Goal: Browse casually: Explore the website without a specific task or goal

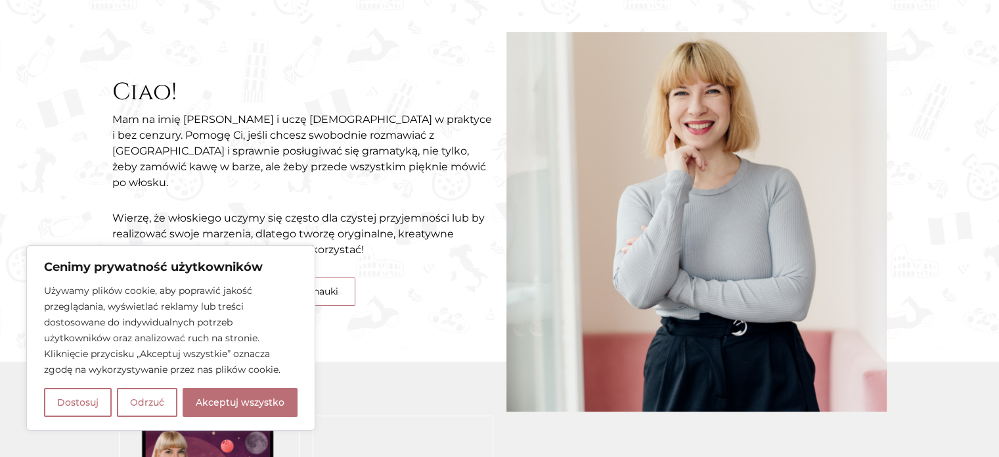
scroll to position [184, 0]
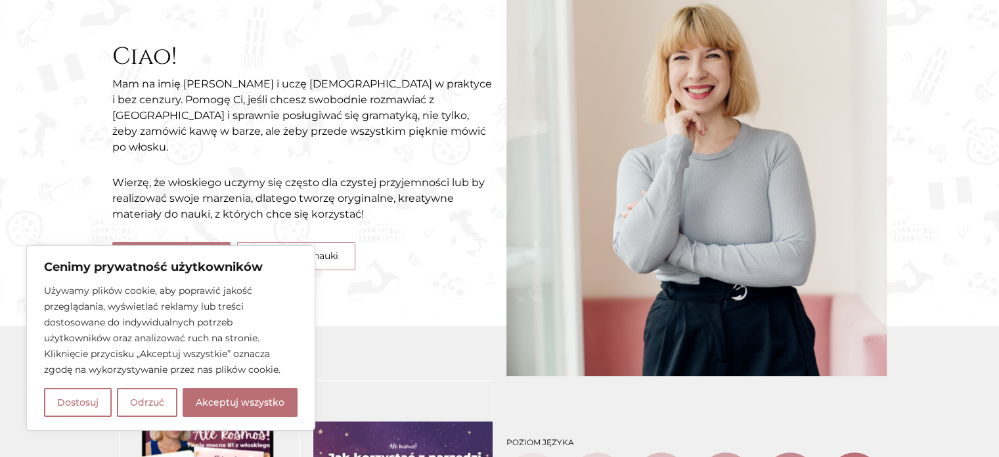
click at [267, 399] on button "Akceptuj wszystko" at bounding box center [240, 402] width 115 height 29
checkbox input "true"
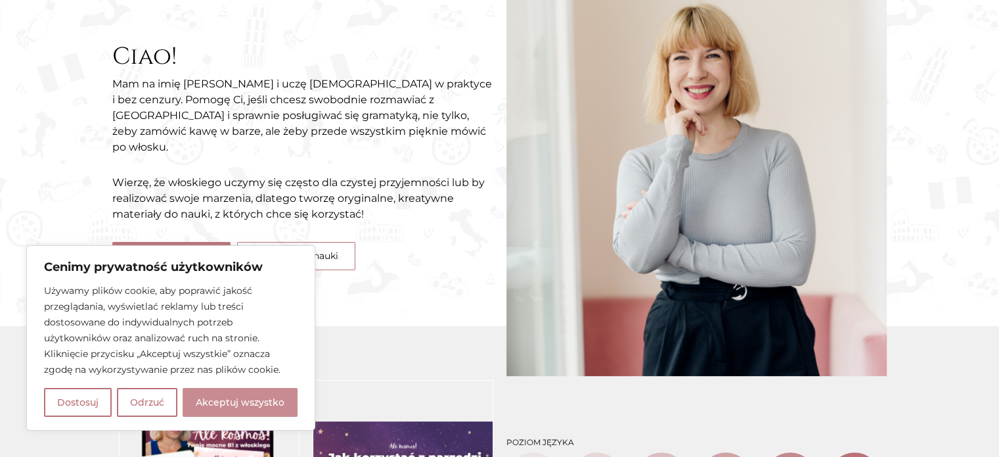
checkbox input "true"
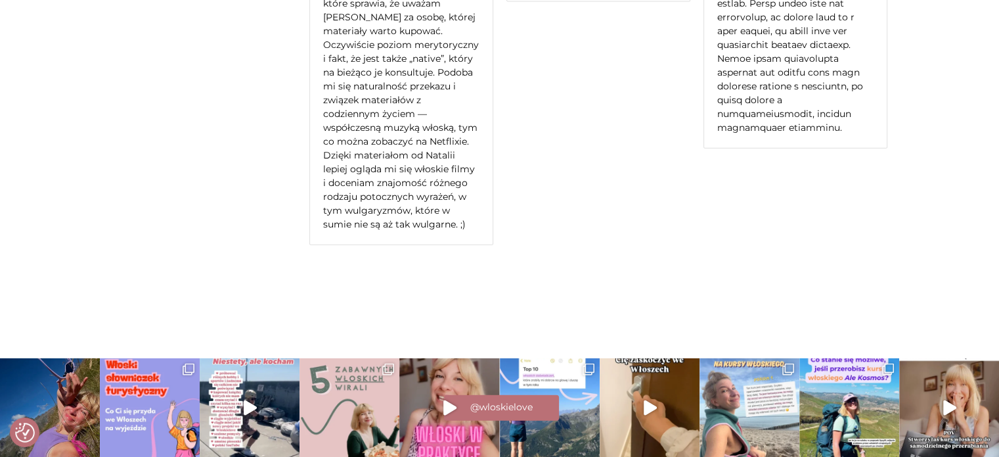
scroll to position [3057, 0]
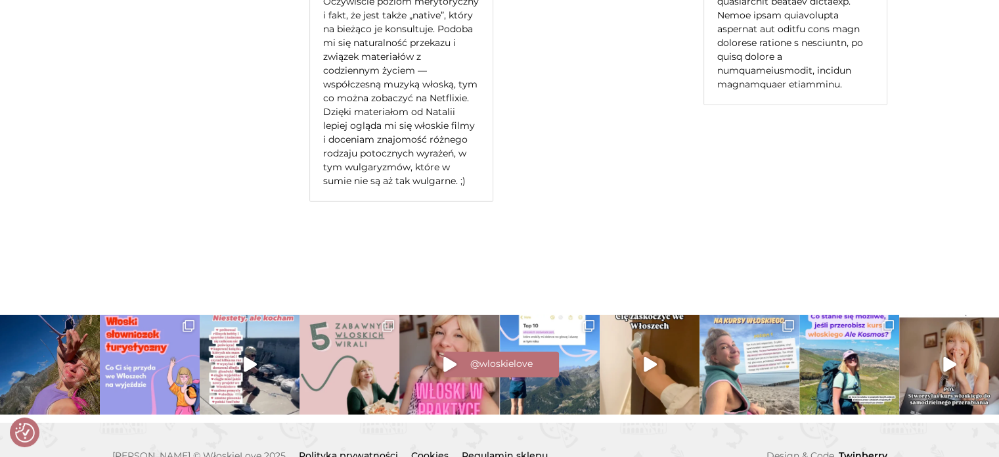
click at [680, 348] on div "@wloskielove" at bounding box center [499, 362] width 999 height 29
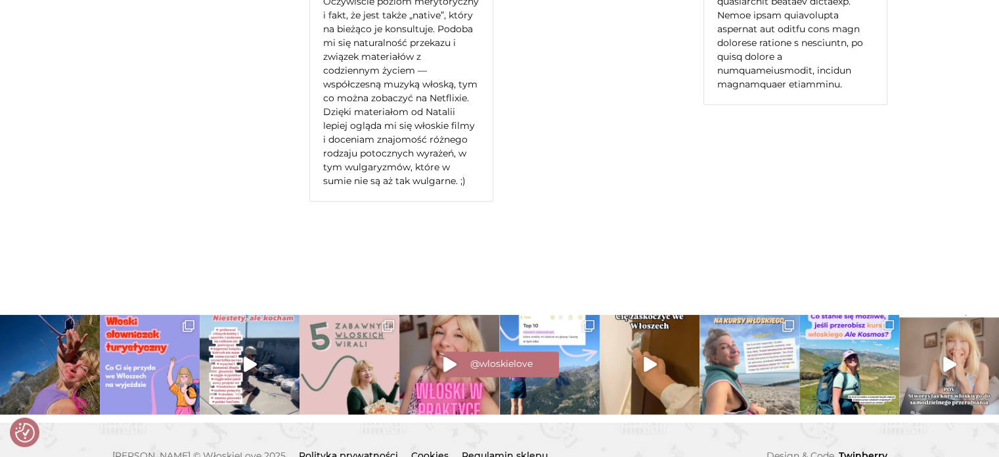
click at [964, 315] on img at bounding box center [949, 365] width 100 height 100
